Goal: Navigation & Orientation: Understand site structure

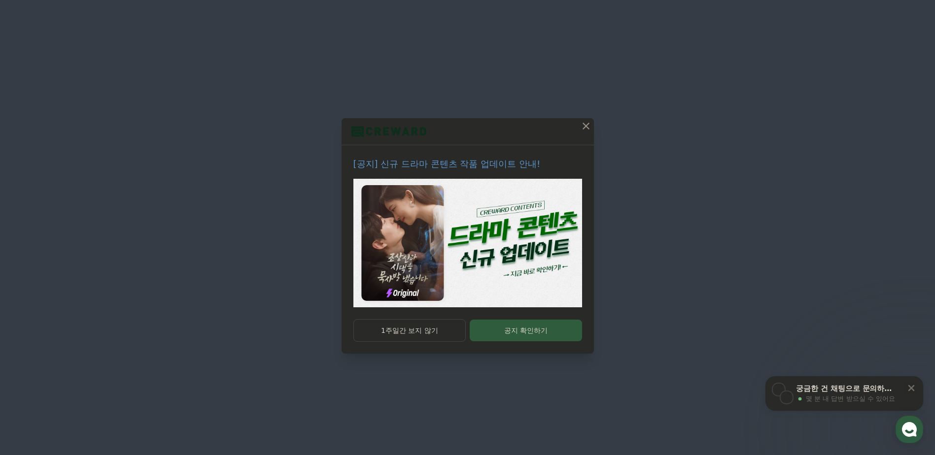
click at [579, 127] on button at bounding box center [586, 126] width 16 height 16
click at [494, 166] on p "[공지] 신규 드라마 콘텐츠 작품 업데이트 안내!" at bounding box center [467, 164] width 229 height 14
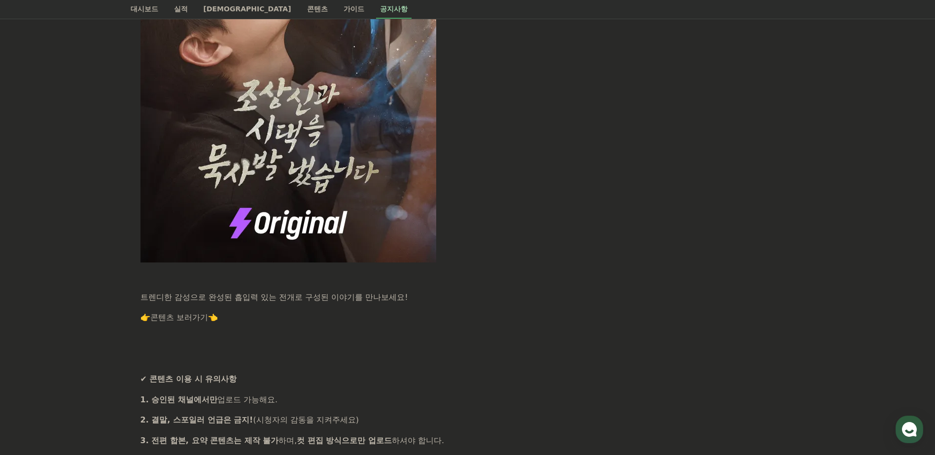
scroll to position [739, 0]
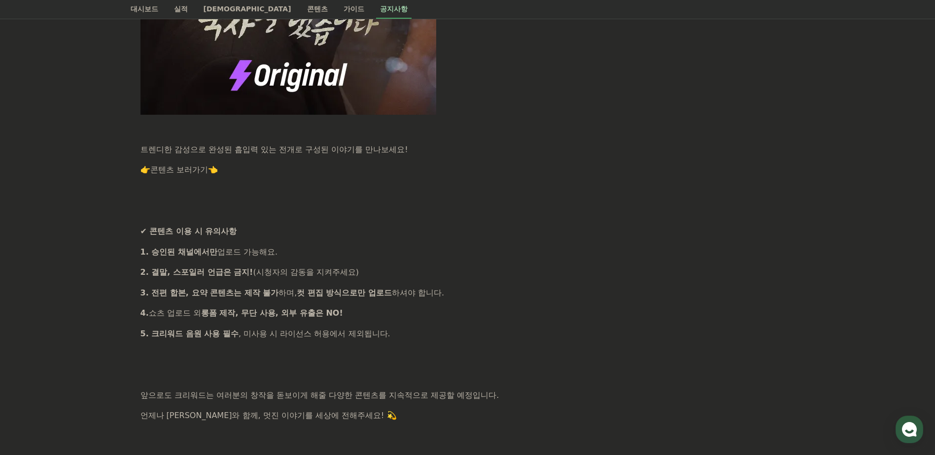
drag, startPoint x: 146, startPoint y: 273, endPoint x: 384, endPoint y: 276, distance: 238.1
click at [384, 276] on p "2. 결말, 스포일러 언급은 금지! (시청자의 감동을 지켜주세요)" at bounding box center [467, 272] width 654 height 13
click at [189, 271] on strong "2. 결말, 스포일러 언급은 금지!" at bounding box center [196, 272] width 113 height 9
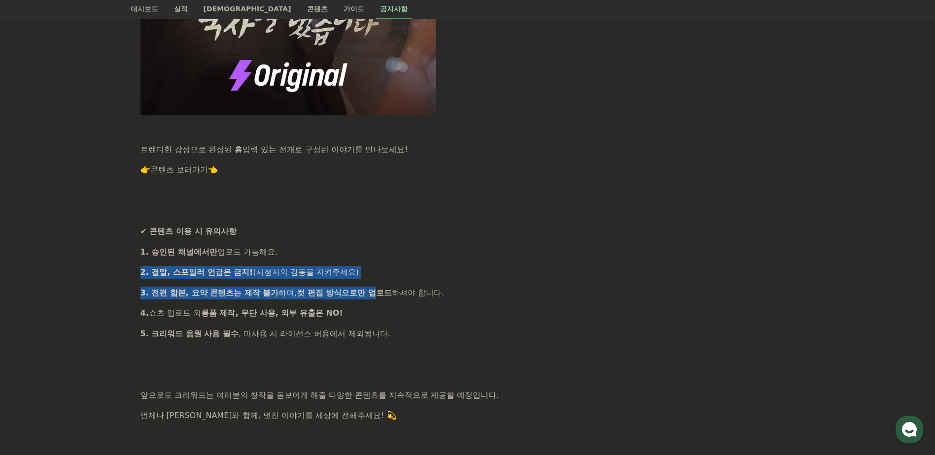
drag, startPoint x: 153, startPoint y: 276, endPoint x: 375, endPoint y: 282, distance: 221.4
click at [387, 271] on p "2. 결말, 스포일러 언급은 금지! (시청자의 감동을 지켜주세요)" at bounding box center [467, 272] width 654 height 13
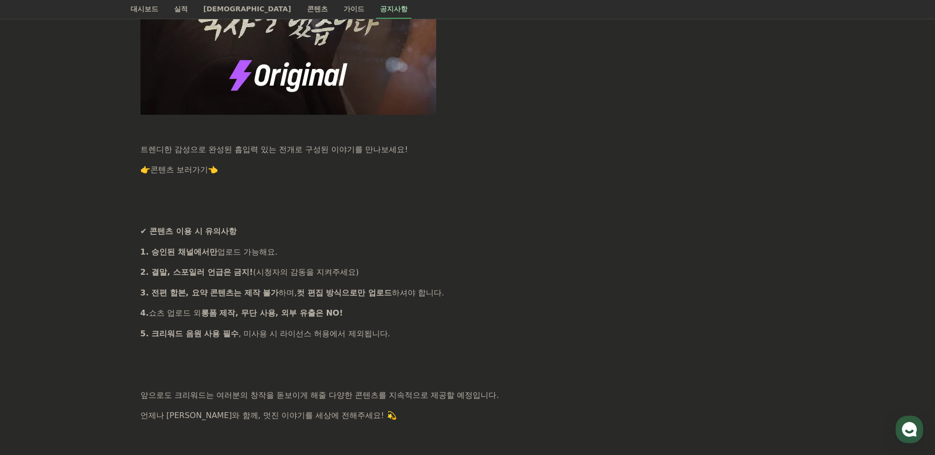
drag, startPoint x: 407, startPoint y: 272, endPoint x: 129, endPoint y: 266, distance: 278.0
drag, startPoint x: 132, startPoint y: 269, endPoint x: 386, endPoint y: 263, distance: 254.4
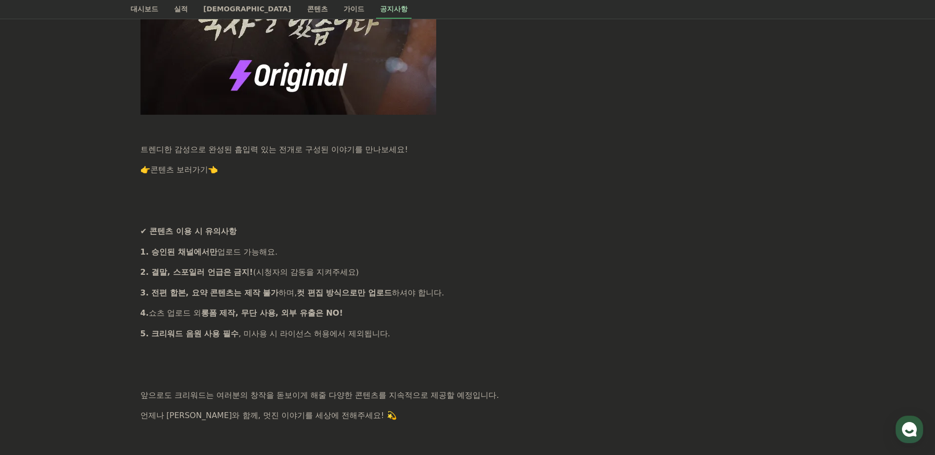
drag, startPoint x: 386, startPoint y: 263, endPoint x: 387, endPoint y: 278, distance: 15.8
click at [387, 278] on p "2. 결말, 스포일러 언급은 금지! (시청자의 감동을 지켜주세요)" at bounding box center [467, 272] width 654 height 13
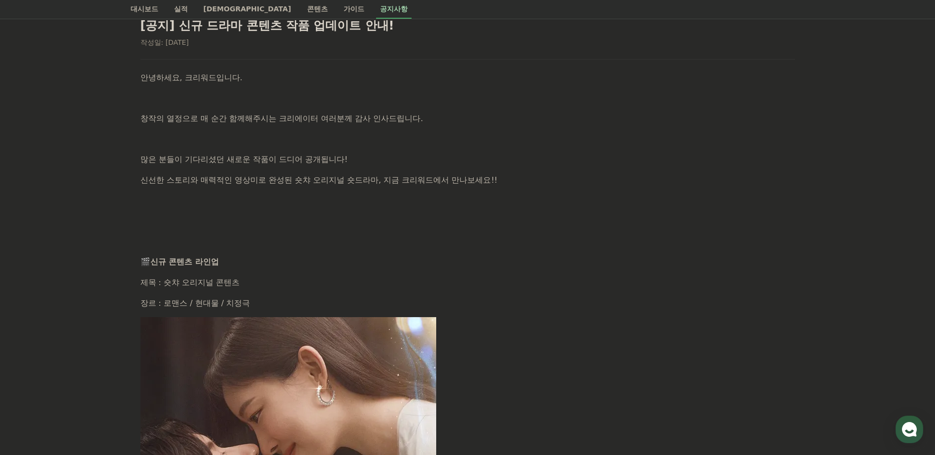
scroll to position [0, 0]
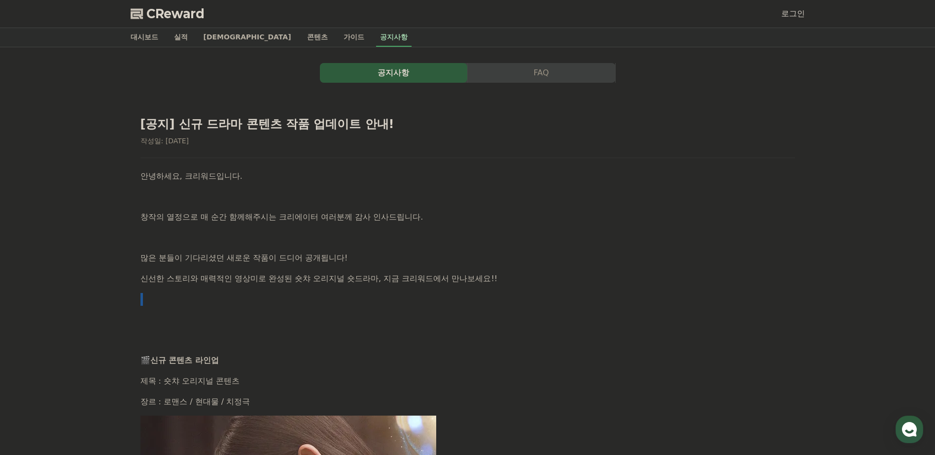
drag, startPoint x: 554, startPoint y: 274, endPoint x: 557, endPoint y: 291, distance: 18.0
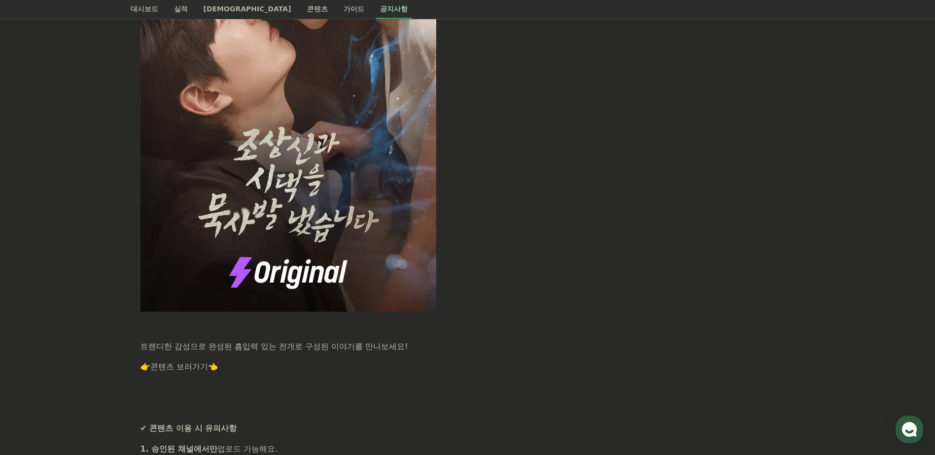
scroll to position [690, 0]
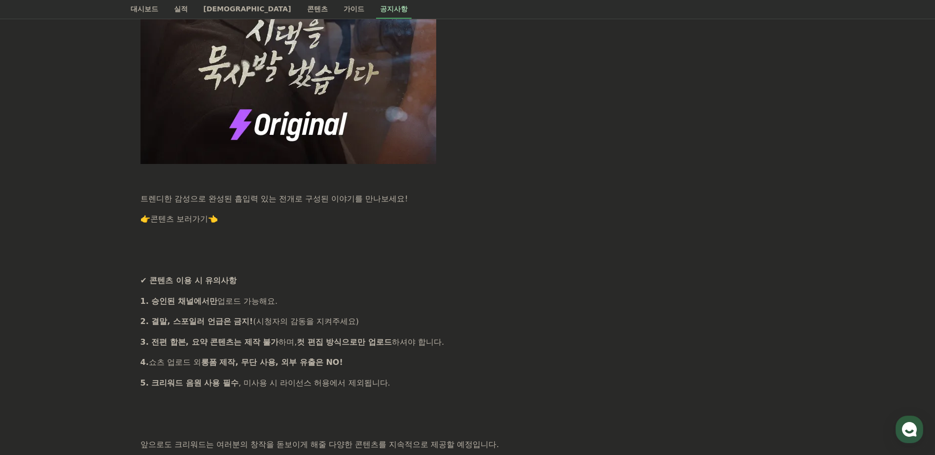
click at [410, 366] on p "4. 쇼츠 업로드 외 롱폼 제작, 무단 사용, 외부 유출은 NO!" at bounding box center [467, 362] width 654 height 13
drag, startPoint x: 410, startPoint y: 366, endPoint x: 453, endPoint y: 377, distance: 44.8
click at [453, 377] on p "5. 크리워드 음원 사용 필수 , 미사용 시 라이선스 허용에서 제외됩니다." at bounding box center [467, 383] width 654 height 13
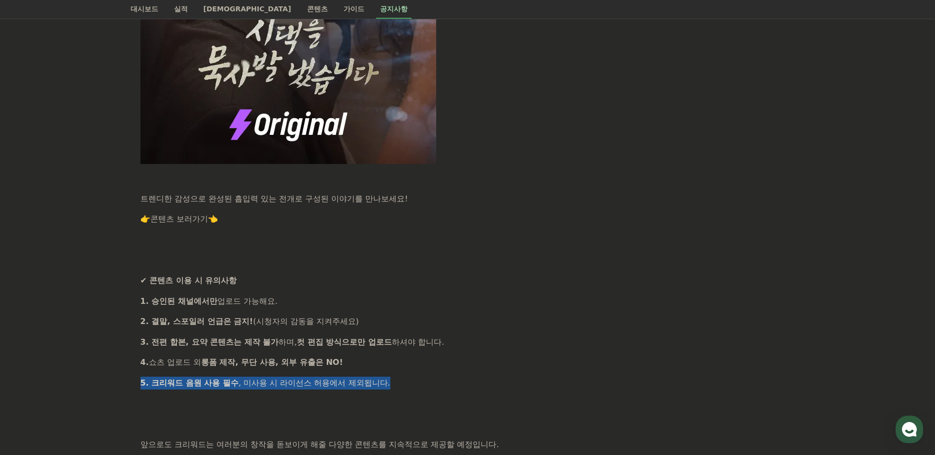
drag, startPoint x: 475, startPoint y: 386, endPoint x: 499, endPoint y: 363, distance: 33.1
click at [499, 363] on div "안녕하세요, 크리워드입니다. 창작의 열정으로 매 순간 함께해주시는 크리에이터 여러분께 감사 인사드립니다. 많은 분들이 기다리셨던 새로운 작품이…" at bounding box center [467, 16] width 654 height 1073
click at [499, 363] on p "4. 쇼츠 업로드 외 롱폼 제작, 무단 사용, 외부 유출은 NO!" at bounding box center [467, 362] width 654 height 13
click at [451, 370] on div "안녕하세요, 크리워드입니다. 창작의 열정으로 매 순간 함께해주시는 크리에이터 여러분께 감사 인사드립니다. 많은 분들이 기다리셨던 새로운 작품이…" at bounding box center [467, 16] width 654 height 1073
drag, startPoint x: 421, startPoint y: 365, endPoint x: 439, endPoint y: 380, distance: 23.8
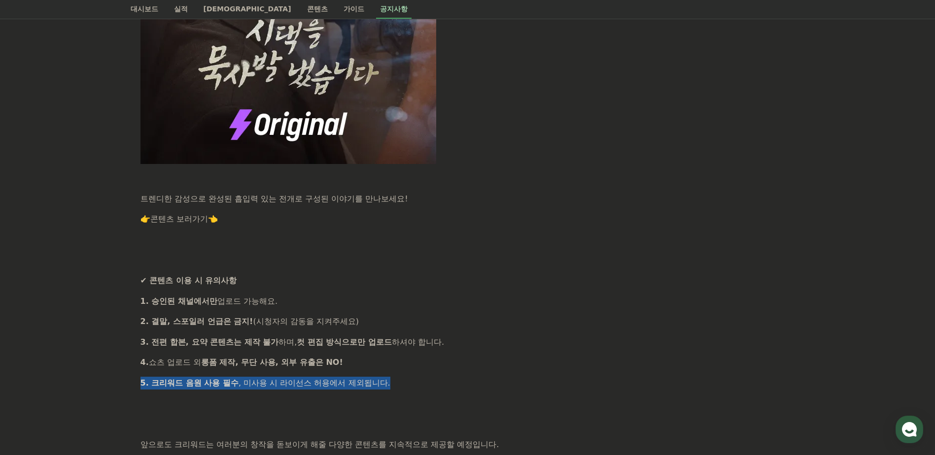
click at [439, 380] on div "안녕하세요, 크리워드입니다. 창작의 열정으로 매 순간 함께해주시는 크리에이터 여러분께 감사 인사드립니다. 많은 분들이 기다리셨던 새로운 작품이…" at bounding box center [467, 16] width 654 height 1073
click at [440, 380] on p "5. 크리워드 음원 사용 필수 , 미사용 시 라이선스 허용에서 제외됩니다." at bounding box center [467, 383] width 654 height 13
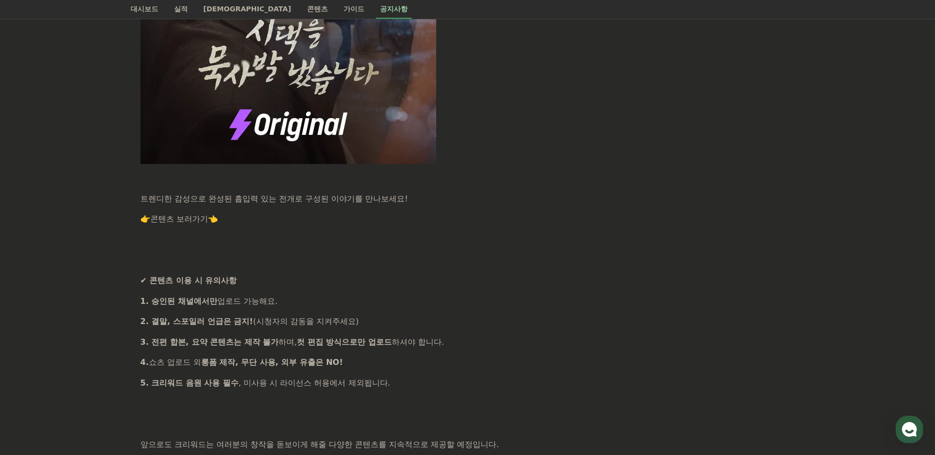
click at [558, 391] on div "안녕하세요, 크리워드입니다. 창작의 열정으로 매 순간 함께해주시는 크리에이터 여러분께 감사 인사드립니다. 많은 분들이 기다리셨던 새로운 작품이…" at bounding box center [467, 16] width 654 height 1073
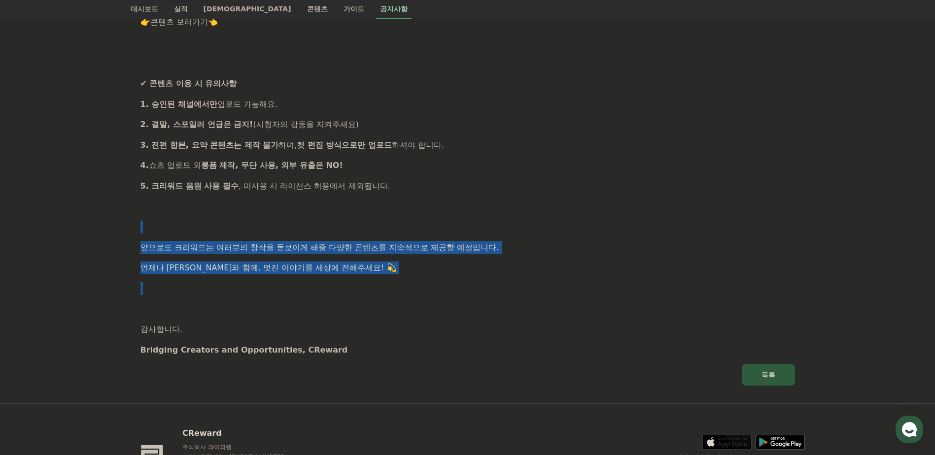
drag, startPoint x: 449, startPoint y: 276, endPoint x: 507, endPoint y: 224, distance: 77.1
drag, startPoint x: 507, startPoint y: 224, endPoint x: 492, endPoint y: 290, distance: 67.7
click at [492, 290] on p at bounding box center [467, 288] width 654 height 13
click at [463, 270] on p "언제나 [PERSON_NAME]와 함께, 멋진 이야기를 세상에 전해주세요! 💫" at bounding box center [467, 268] width 654 height 13
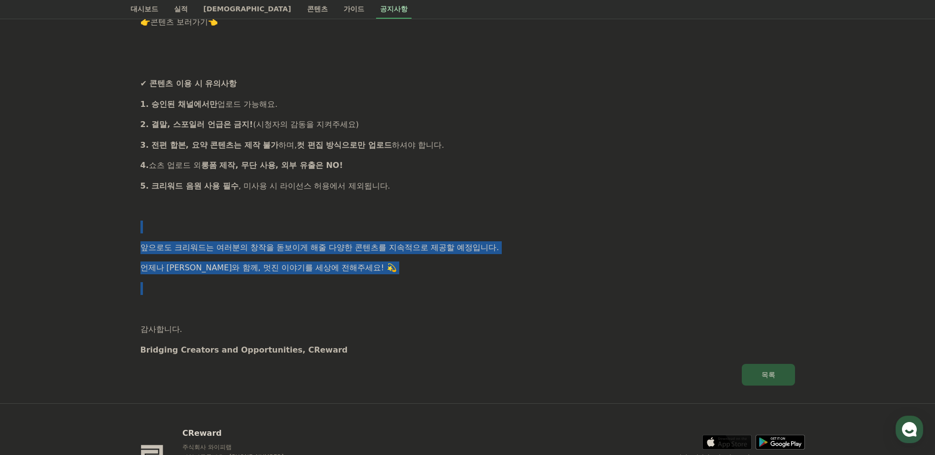
drag, startPoint x: 458, startPoint y: 275, endPoint x: 482, endPoint y: 213, distance: 66.0
drag, startPoint x: 482, startPoint y: 213, endPoint x: 554, endPoint y: 276, distance: 95.8
click at [554, 275] on p "언제나 [PERSON_NAME]와 함께, 멋진 이야기를 세상에 전해주세요! 💫" at bounding box center [467, 268] width 654 height 13
click at [557, 271] on p "언제나 [PERSON_NAME]와 함께, 멋진 이야기를 세상에 전해주세요! 💫" at bounding box center [467, 268] width 654 height 13
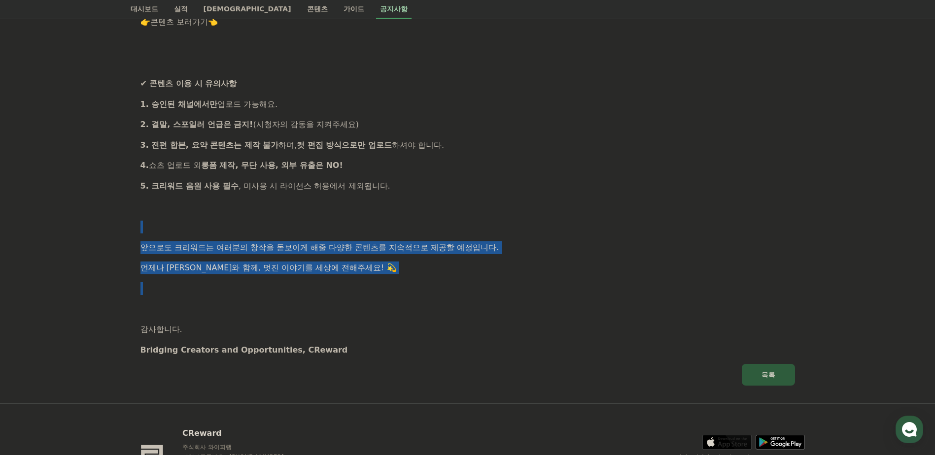
scroll to position [958, 0]
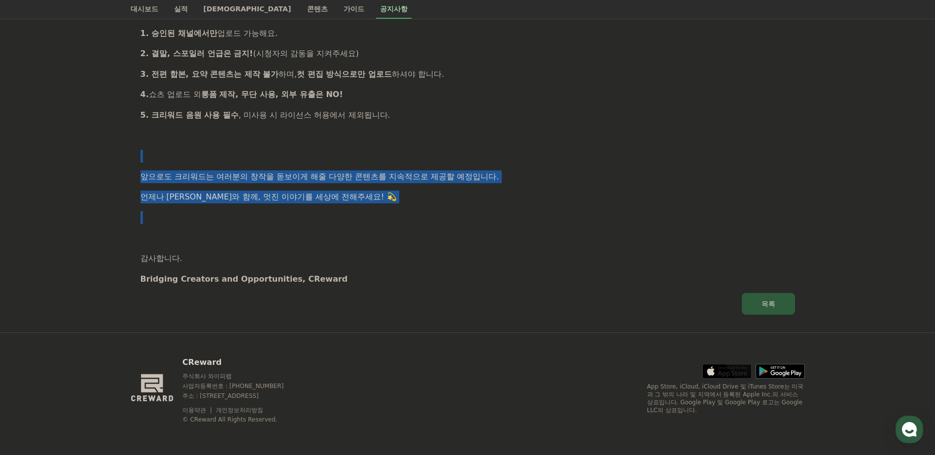
click at [537, 212] on p at bounding box center [467, 217] width 654 height 13
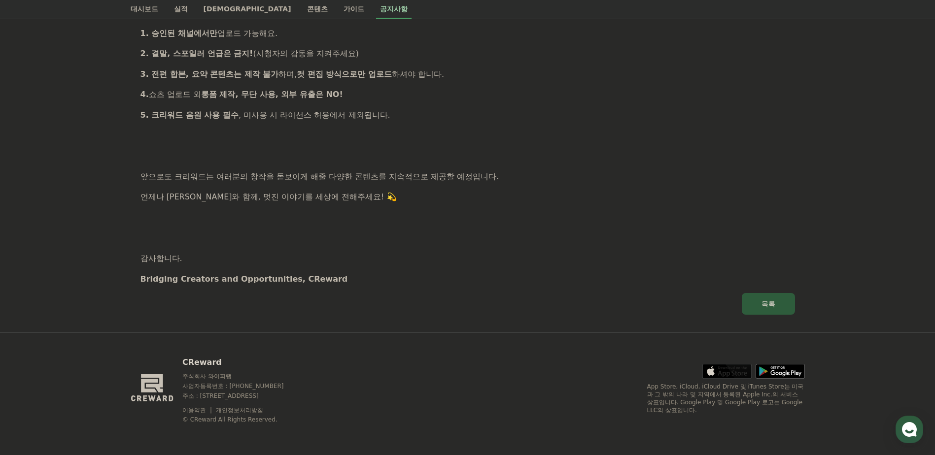
click at [500, 217] on p at bounding box center [467, 217] width 654 height 13
click at [768, 299] on button "목록" at bounding box center [768, 304] width 53 height 22
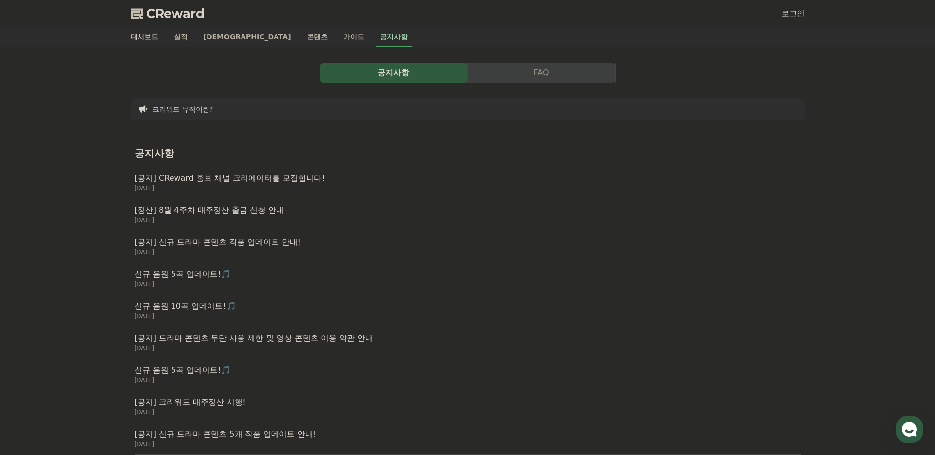
click at [150, 33] on link "대시보드" at bounding box center [144, 37] width 43 height 19
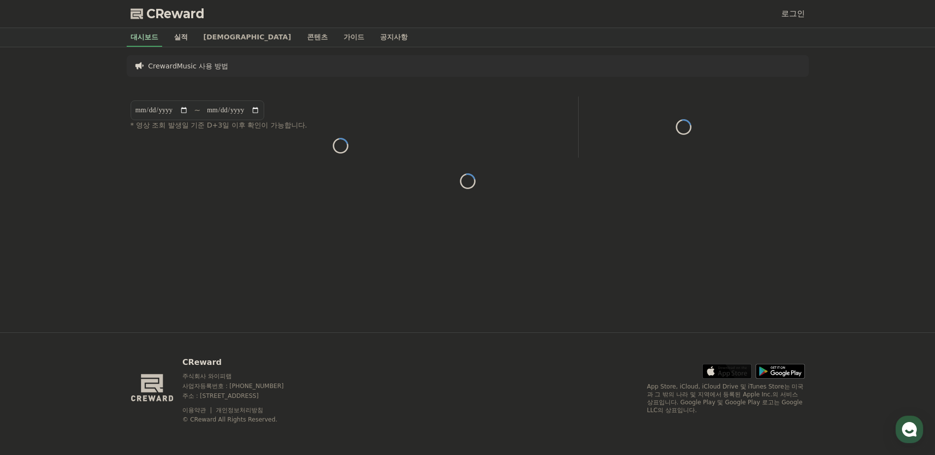
click at [185, 36] on link "실적" at bounding box center [181, 37] width 30 height 19
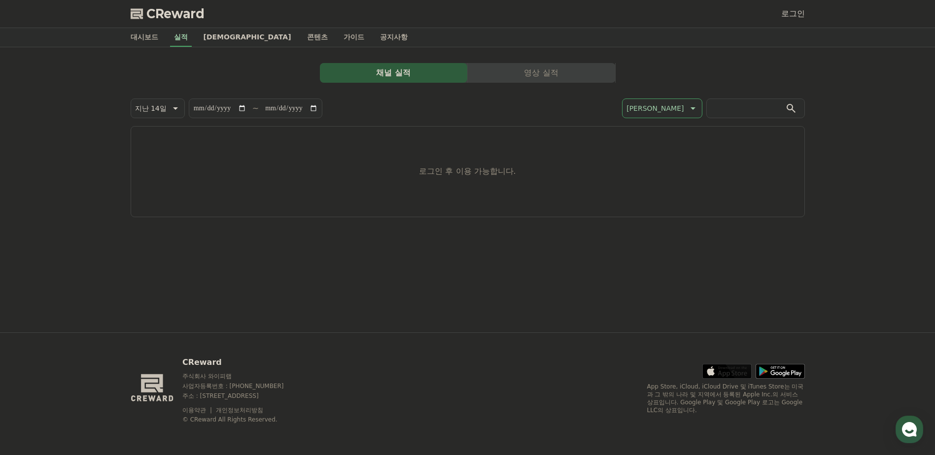
click at [206, 39] on link "[DEMOGRAPHIC_DATA]" at bounding box center [247, 37] width 103 height 19
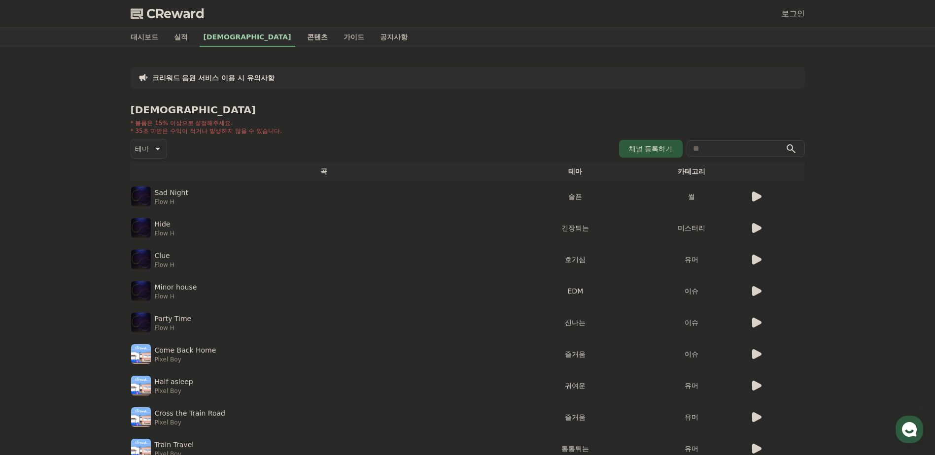
click at [299, 39] on link "콘텐츠" at bounding box center [317, 37] width 36 height 19
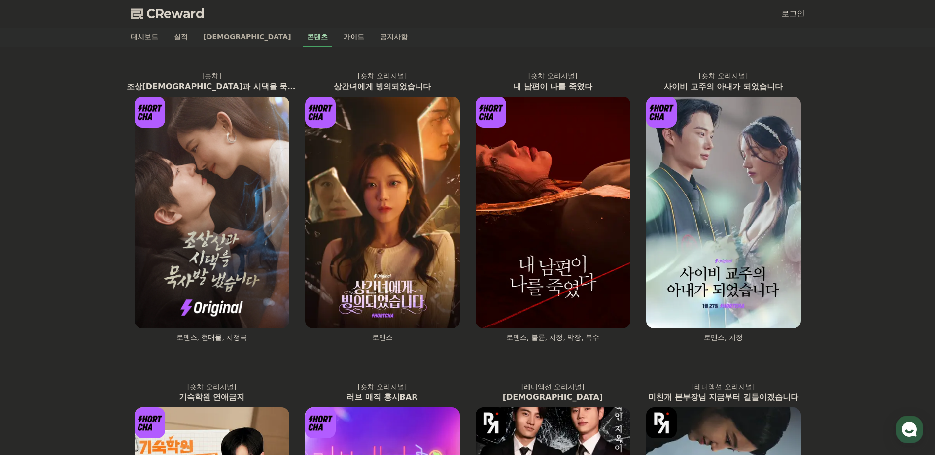
click at [336, 32] on link "가이드" at bounding box center [354, 37] width 36 height 19
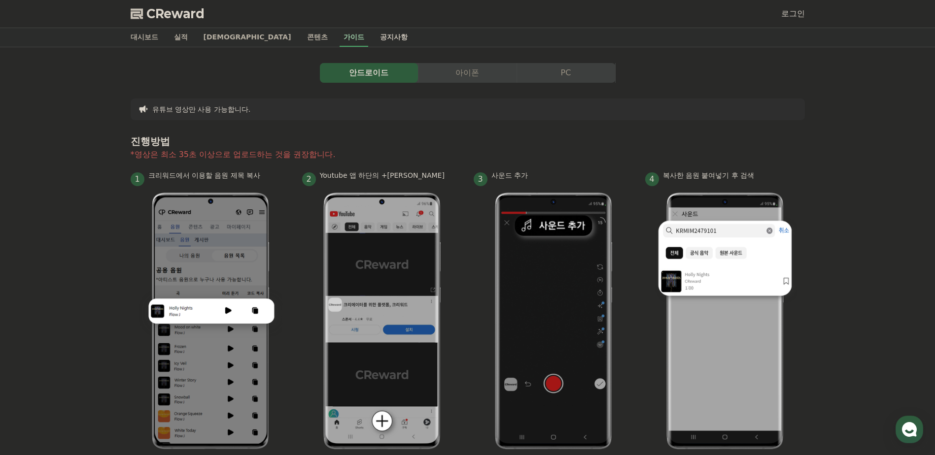
click at [372, 35] on link "공지사항" at bounding box center [393, 37] width 43 height 19
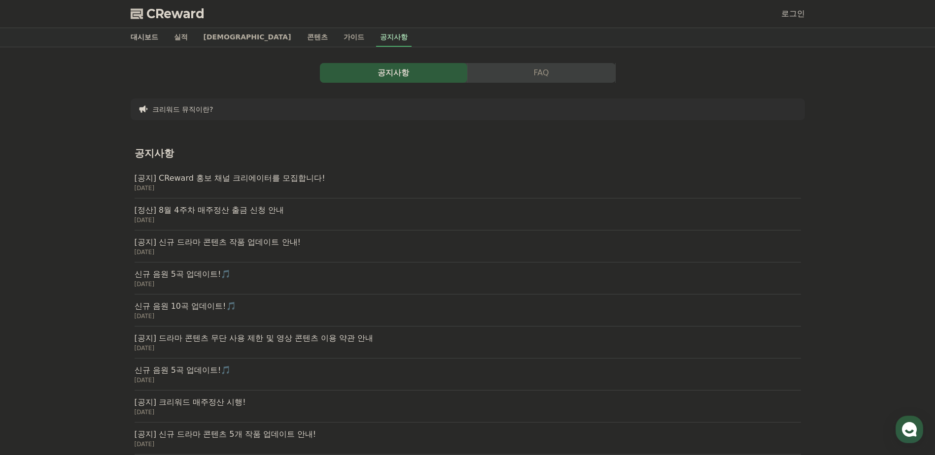
click at [147, 35] on link "대시보드" at bounding box center [144, 37] width 43 height 19
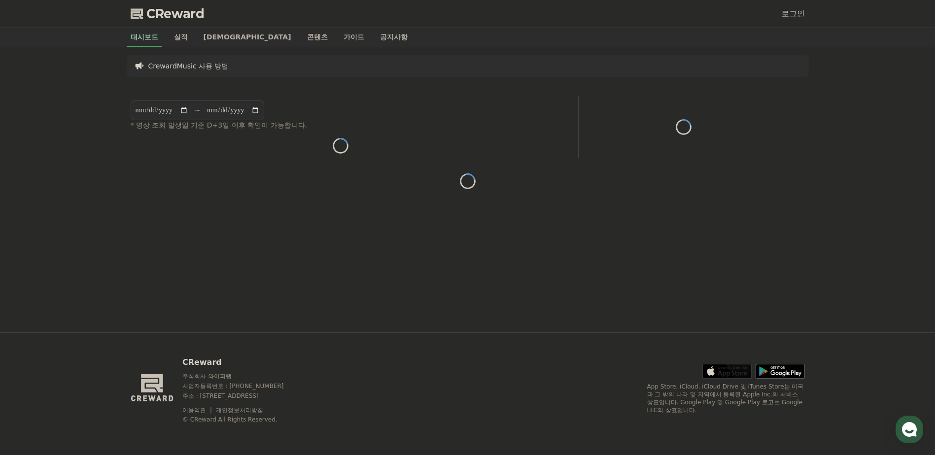
click at [500, 406] on div "CReward 주식회사 와이피랩 사업자등록번호 : [PHONE_NUMBER] 주소 : [STREET_ADDRESS] 이용약관 개인정보처리방침 …" at bounding box center [468, 394] width 690 height 122
drag, startPoint x: 413, startPoint y: 399, endPoint x: 386, endPoint y: 311, distance: 91.5
click at [386, 311] on div "**********" at bounding box center [467, 227] width 935 height 455
click at [466, 394] on div "CReward 주식회사 와이피랩 사업자등록번호 : [PHONE_NUMBER] 주소 : [STREET_ADDRESS] 이용약관 개인정보처리방침 …" at bounding box center [468, 394] width 690 height 122
